Goal: Information Seeking & Learning: Learn about a topic

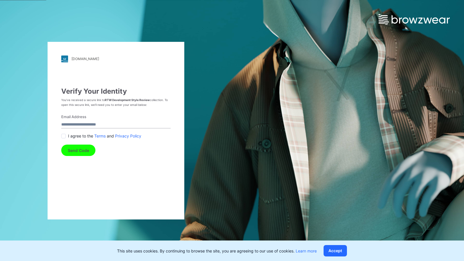
drag, startPoint x: 28, startPoint y: 183, endPoint x: 40, endPoint y: 183, distance: 11.7
click at [28, 183] on div "[DOMAIN_NAME] Loading... Verify Your Identity You’ve received a secure link to …" at bounding box center [116, 130] width 232 height 261
click at [94, 124] on input "Email Address" at bounding box center [115, 125] width 109 height 8
type input "**********"
click at [78, 152] on button "Send Code" at bounding box center [78, 150] width 34 height 11
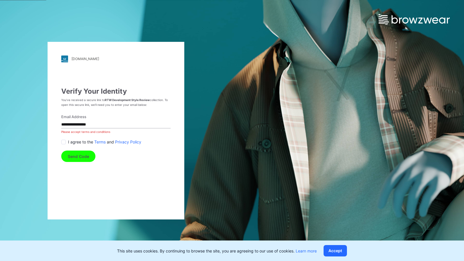
click at [64, 142] on span at bounding box center [63, 142] width 5 height 5
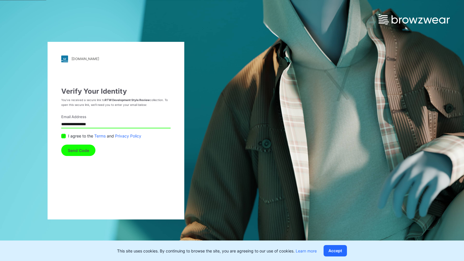
click at [72, 158] on div "**********" at bounding box center [116, 131] width 137 height 178
click at [73, 153] on button "Send Code" at bounding box center [78, 150] width 34 height 11
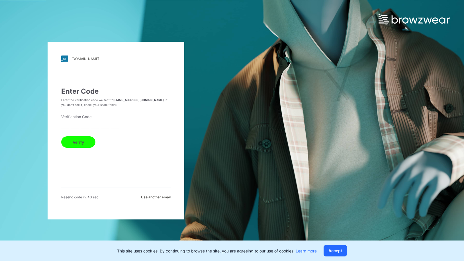
click at [90, 126] on form "Verification Code Verify" at bounding box center [115, 131] width 109 height 34
click at [66, 126] on input "text" at bounding box center [65, 125] width 8 height 8
type input "*"
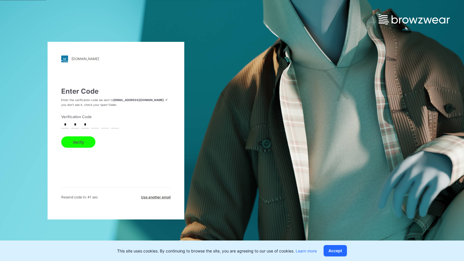
type input "*"
click at [61, 136] on button "Verify" at bounding box center [78, 141] width 34 height 11
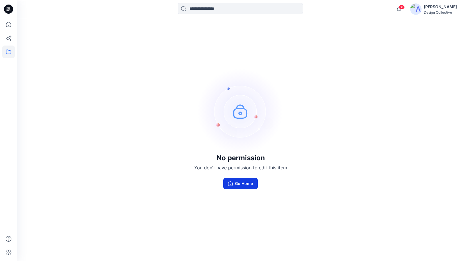
click at [250, 185] on button "Go Home" at bounding box center [240, 183] width 34 height 11
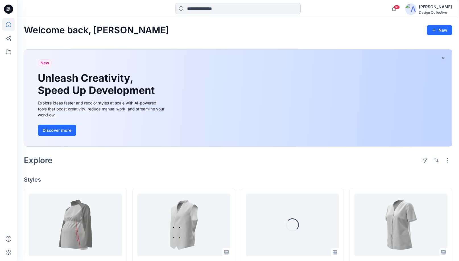
click at [229, 10] on input at bounding box center [238, 8] width 125 height 11
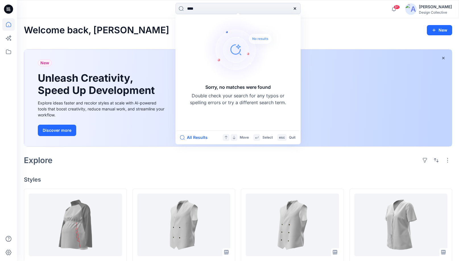
click at [406, 37] on div "Welcome back, [PERSON_NAME] New New Unleash Creativity, Speed Up Development Ex…" at bounding box center [238, 260] width 442 height 484
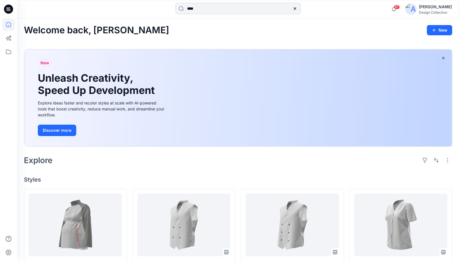
click at [214, 6] on input "****" at bounding box center [238, 8] width 125 height 11
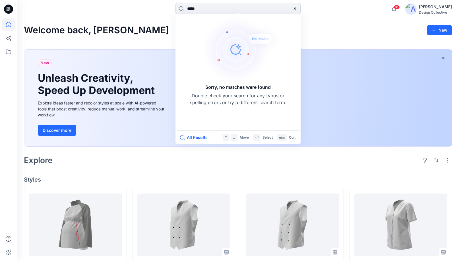
type input "*****"
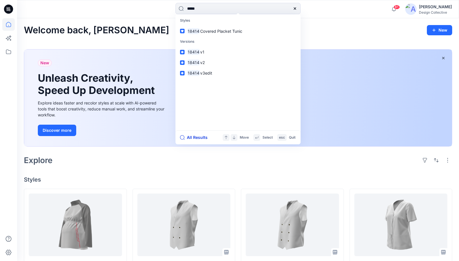
click at [190, 135] on button "All Results" at bounding box center [195, 137] width 31 height 7
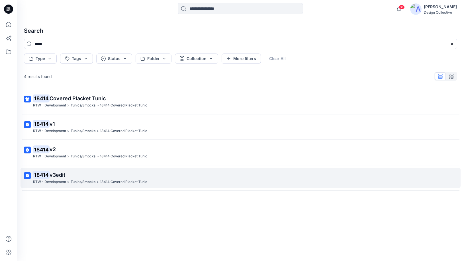
click at [177, 176] on p "18414 v3edit" at bounding box center [240, 175] width 414 height 8
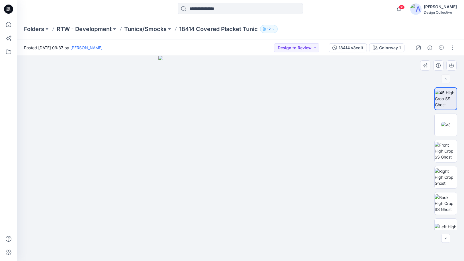
drag, startPoint x: 252, startPoint y: 160, endPoint x: 311, endPoint y: 151, distance: 59.3
click at [311, 151] on img at bounding box center [240, 158] width 164 height 205
drag, startPoint x: 210, startPoint y: 118, endPoint x: 312, endPoint y: 126, distance: 102.2
click at [312, 126] on img at bounding box center [240, 158] width 164 height 205
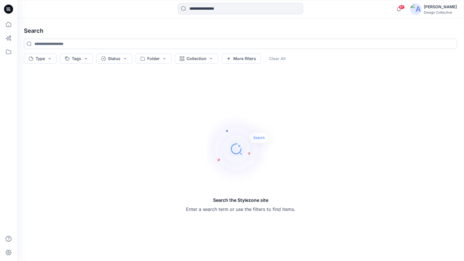
click at [43, 42] on input at bounding box center [240, 44] width 433 height 10
type input "*****"
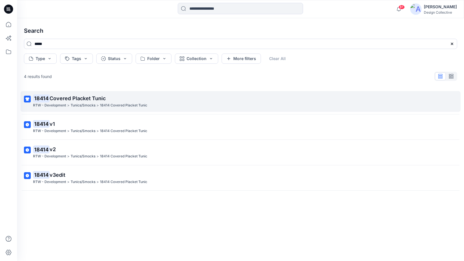
click at [85, 100] on span "Covered Placket Tunic" at bounding box center [78, 98] width 56 height 6
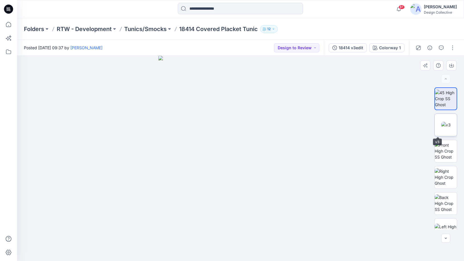
click at [446, 128] on img at bounding box center [445, 125] width 9 height 6
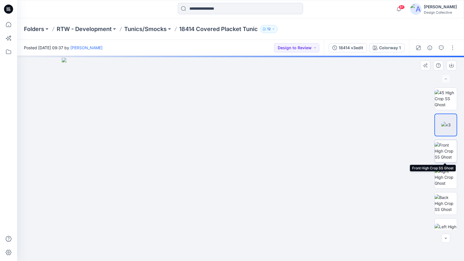
click at [447, 147] on img at bounding box center [445, 151] width 22 height 18
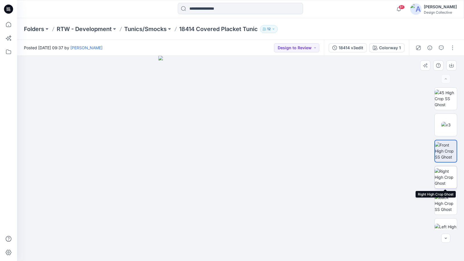
click at [447, 176] on img at bounding box center [445, 177] width 22 height 18
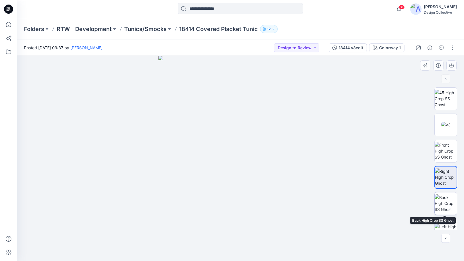
click at [445, 200] on img at bounding box center [445, 203] width 22 height 18
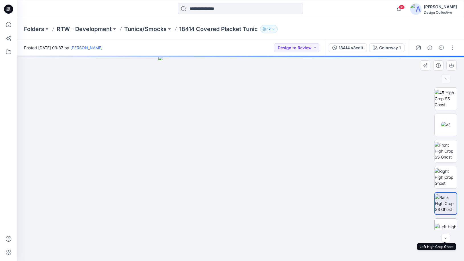
click at [444, 225] on img at bounding box center [445, 230] width 22 height 12
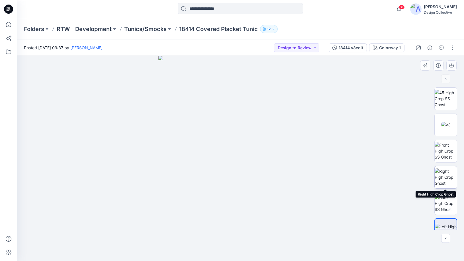
click at [451, 182] on img at bounding box center [445, 177] width 22 height 18
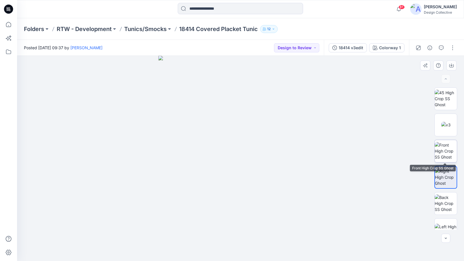
click at [453, 155] on img at bounding box center [445, 151] width 22 height 18
